Goal: Task Accomplishment & Management: Manage account settings

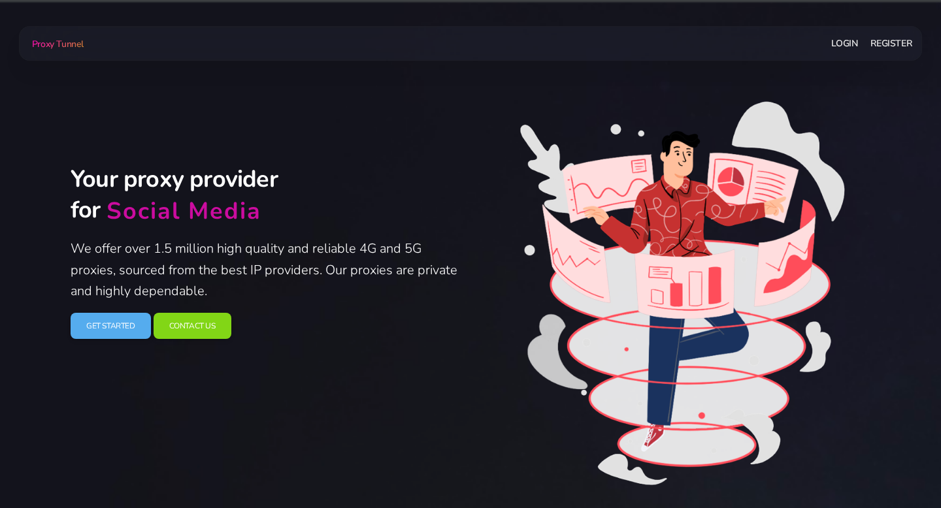
click at [845, 39] on link "Login" at bounding box center [844, 43] width 26 height 24
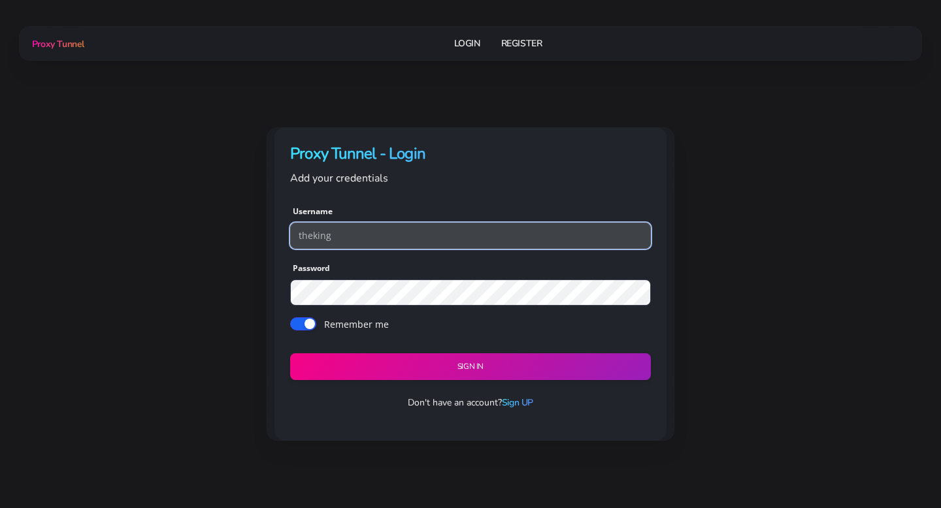
click at [368, 242] on input "theking" at bounding box center [470, 236] width 361 height 26
type input "markspencer"
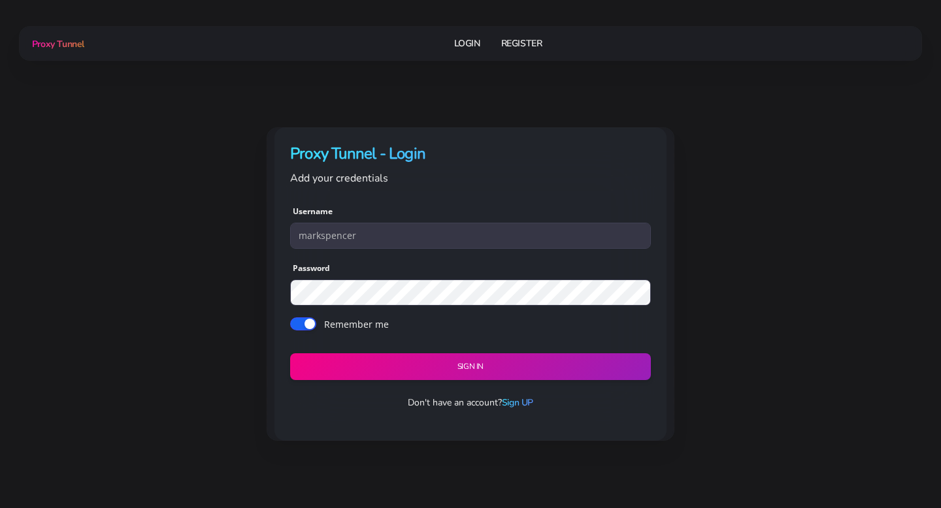
click at [269, 296] on div "Proxy Tunnel - Login Add your credentials Username markspencer Password Remembe…" at bounding box center [471, 284] width 408 height 314
click at [354, 263] on form "Username markspencer Password Remember me Sign in" at bounding box center [470, 291] width 361 height 178
click at [354, 269] on form "Username markspencer Password Remember me Sign in" at bounding box center [470, 291] width 361 height 178
click at [379, 155] on h4 "Proxy Tunnel - Login" at bounding box center [470, 154] width 361 height 22
